Goal: Task Accomplishment & Management: Manage account settings

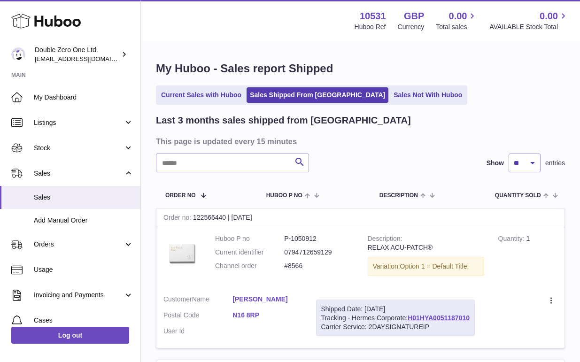
scroll to position [1461, 0]
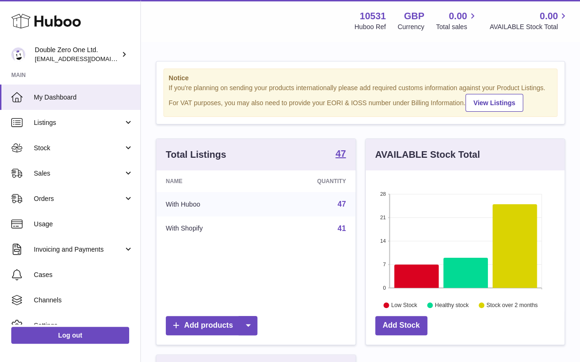
scroll to position [146, 199]
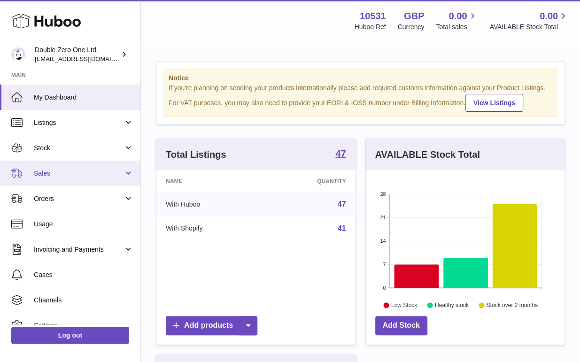
click at [53, 179] on link "Sales" at bounding box center [70, 173] width 141 height 25
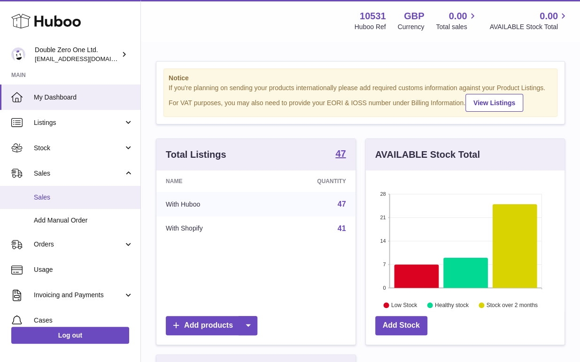
click at [50, 192] on link "Sales" at bounding box center [70, 197] width 141 height 23
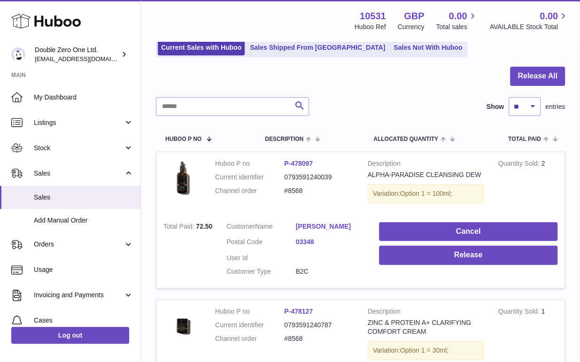
scroll to position [96, 0]
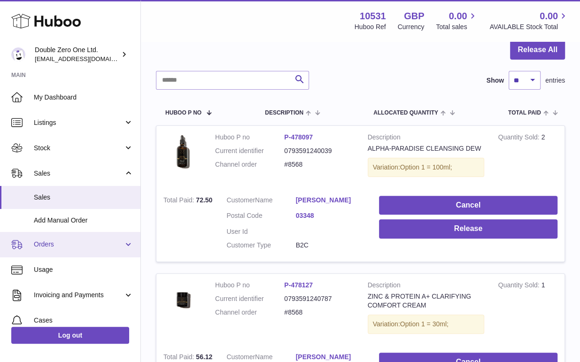
click at [67, 250] on link "Orders" at bounding box center [70, 244] width 141 height 25
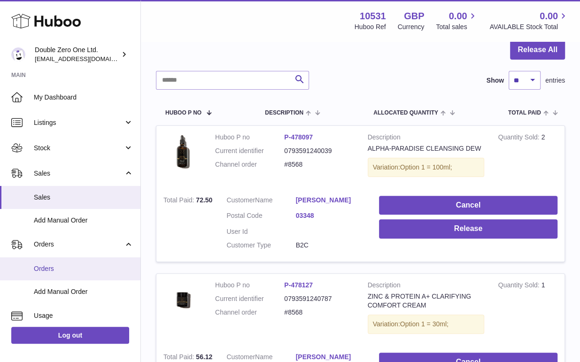
click at [60, 275] on link "Orders" at bounding box center [70, 269] width 141 height 23
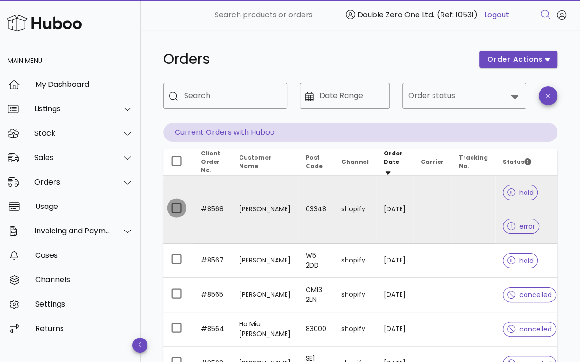
click at [176, 206] on div at bounding box center [177, 208] width 16 height 16
click at [537, 66] on button "order actions" at bounding box center [519, 59] width 78 height 17
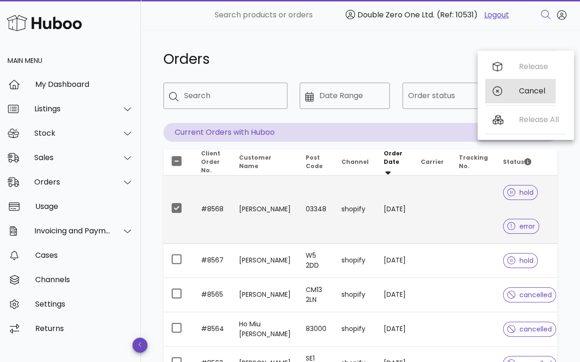
click at [525, 89] on div "Cancel" at bounding box center [533, 90] width 29 height 9
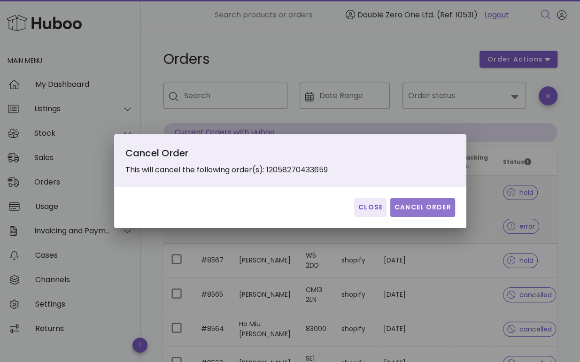
click at [431, 210] on span "Cancel Order" at bounding box center [422, 208] width 57 height 10
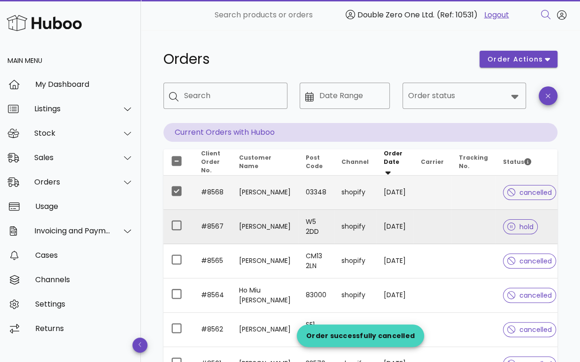
click at [454, 224] on td at bounding box center [474, 227] width 44 height 34
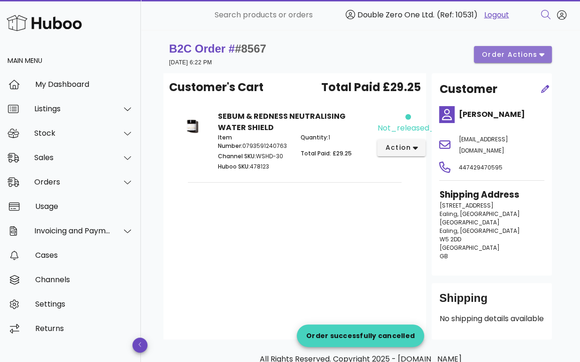
click at [509, 54] on span "order actions" at bounding box center [510, 55] width 56 height 10
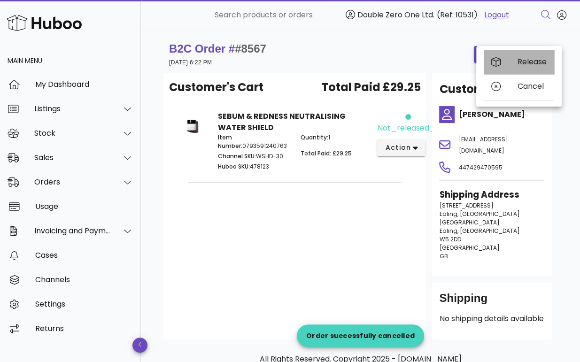
click at [510, 64] on div "Release" at bounding box center [519, 62] width 71 height 24
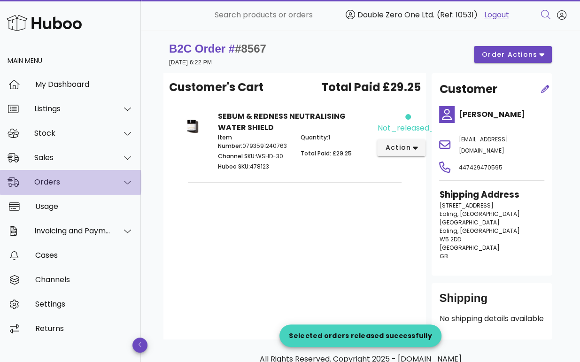
click at [57, 180] on div "Orders" at bounding box center [72, 182] width 77 height 9
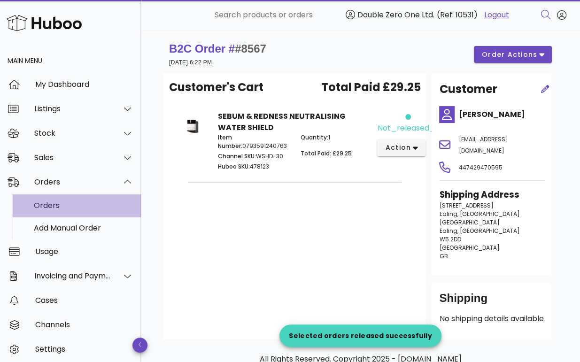
click at [64, 201] on div "Orders" at bounding box center [84, 206] width 100 height 20
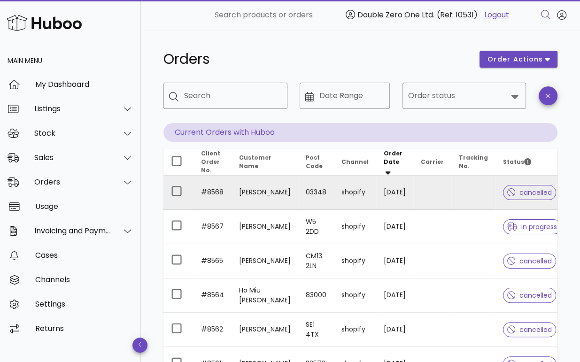
click at [454, 189] on td at bounding box center [474, 193] width 44 height 34
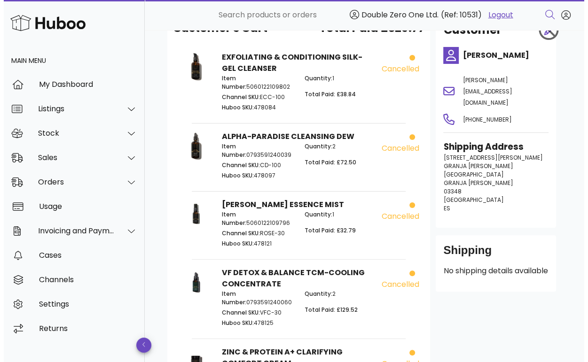
scroll to position [51, 0]
